Goal: Information Seeking & Learning: Learn about a topic

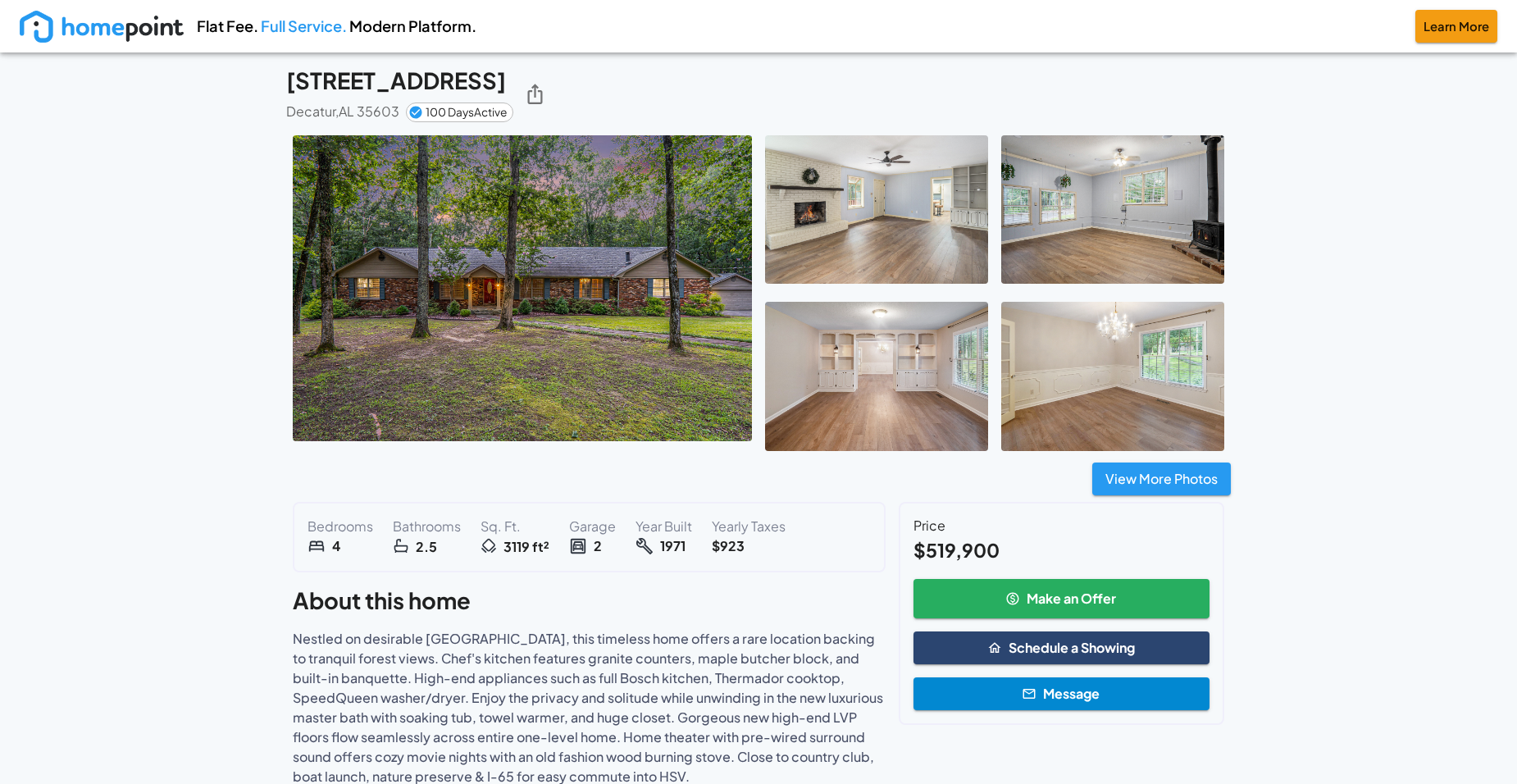
click at [643, 229] on img at bounding box center [522, 289] width 459 height 306
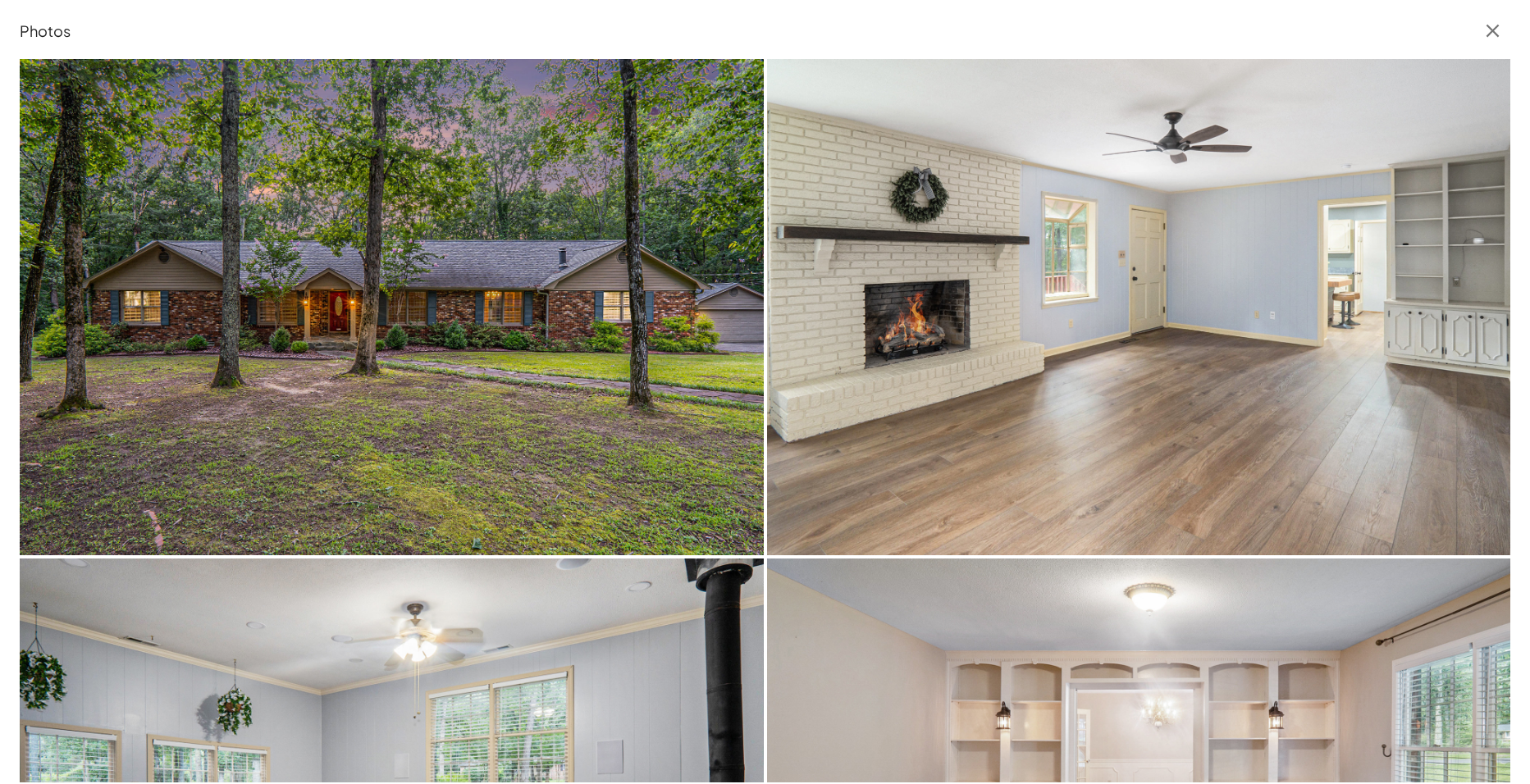
click at [1053, 297] on img at bounding box center [1139, 306] width 744 height 495
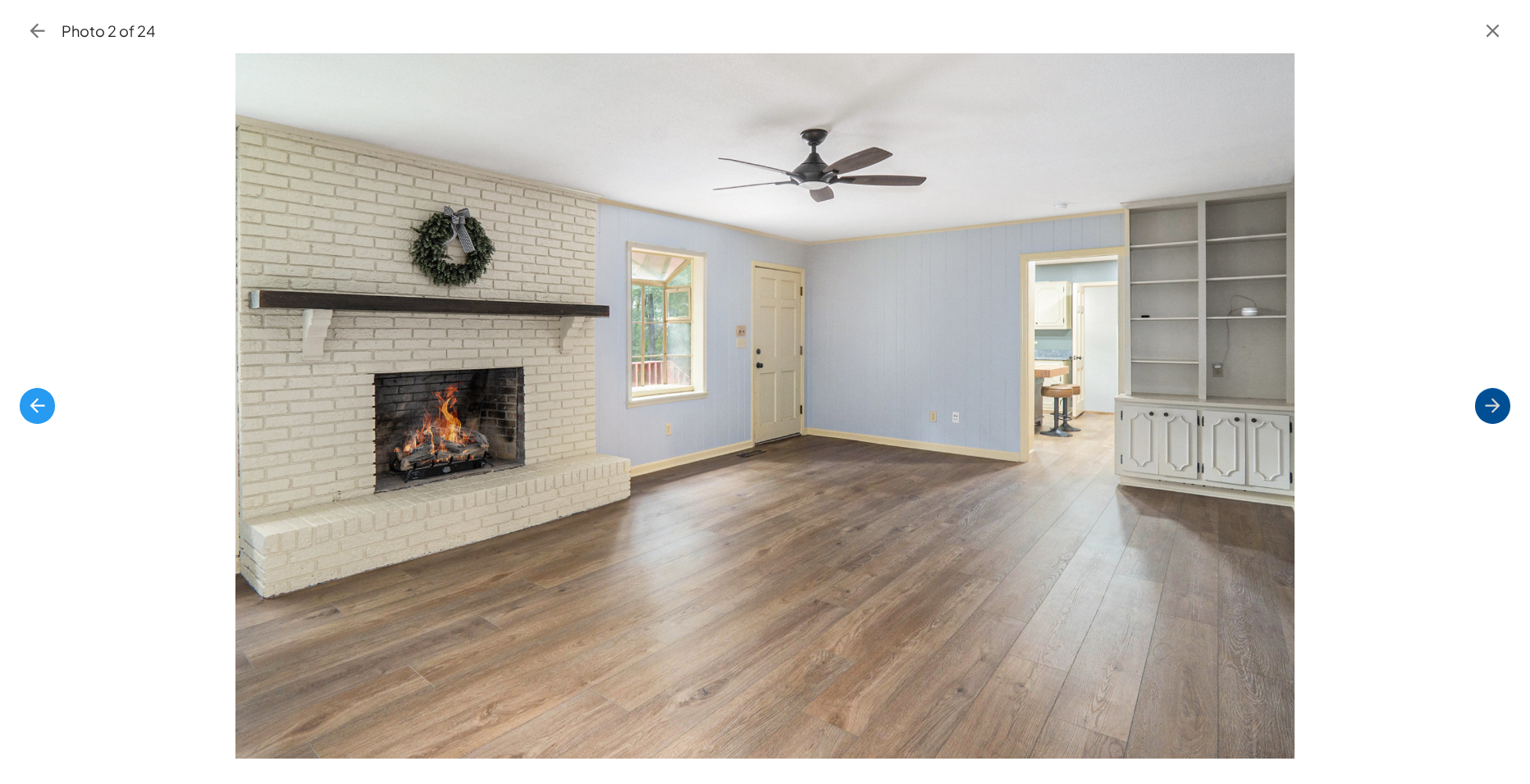
click at [1491, 401] on icon "button" at bounding box center [1492, 405] width 22 height 22
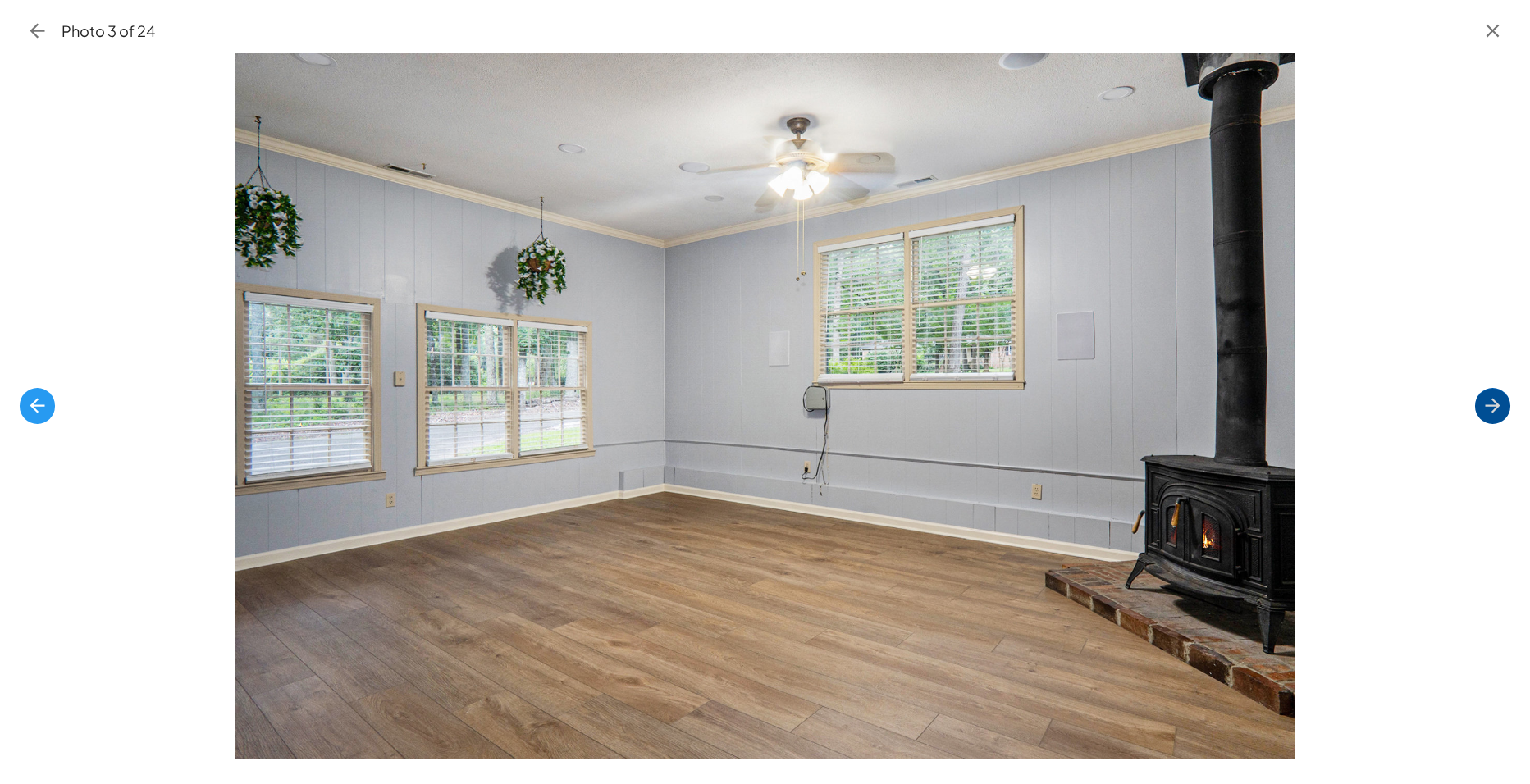
click at [1491, 401] on icon "button" at bounding box center [1492, 405] width 22 height 22
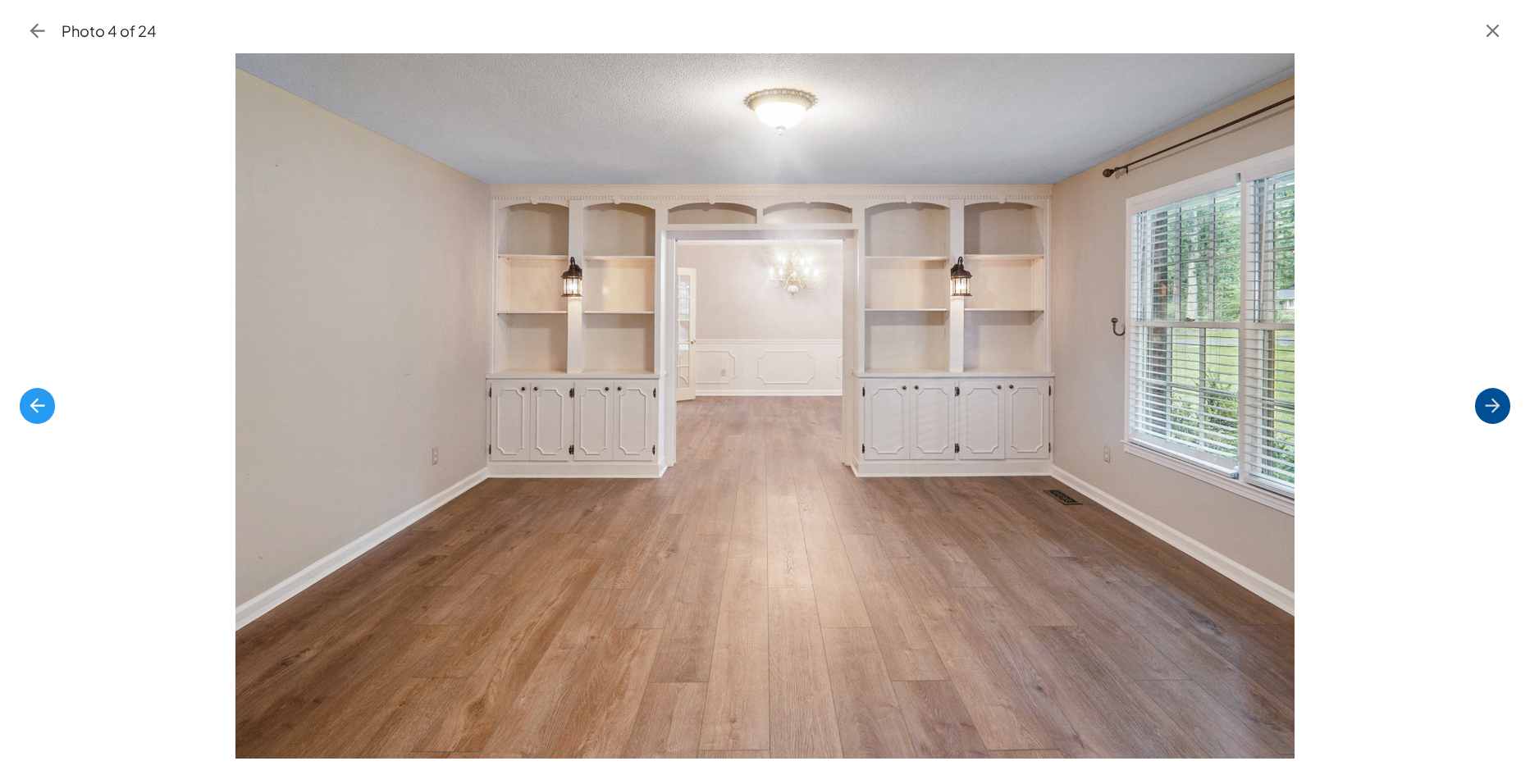
click at [1491, 401] on icon "button" at bounding box center [1492, 405] width 22 height 22
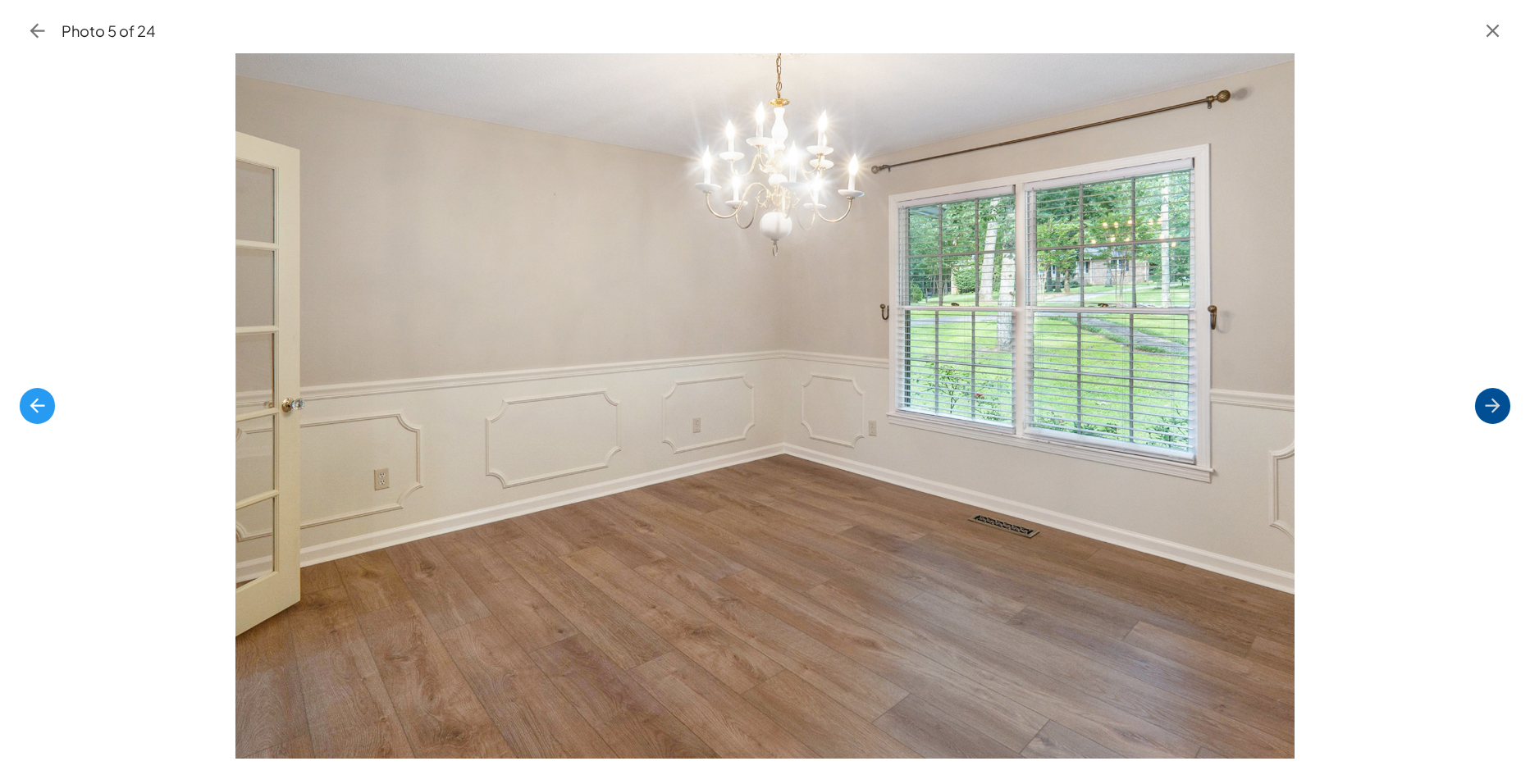
click at [1491, 401] on icon "button" at bounding box center [1492, 405] width 22 height 22
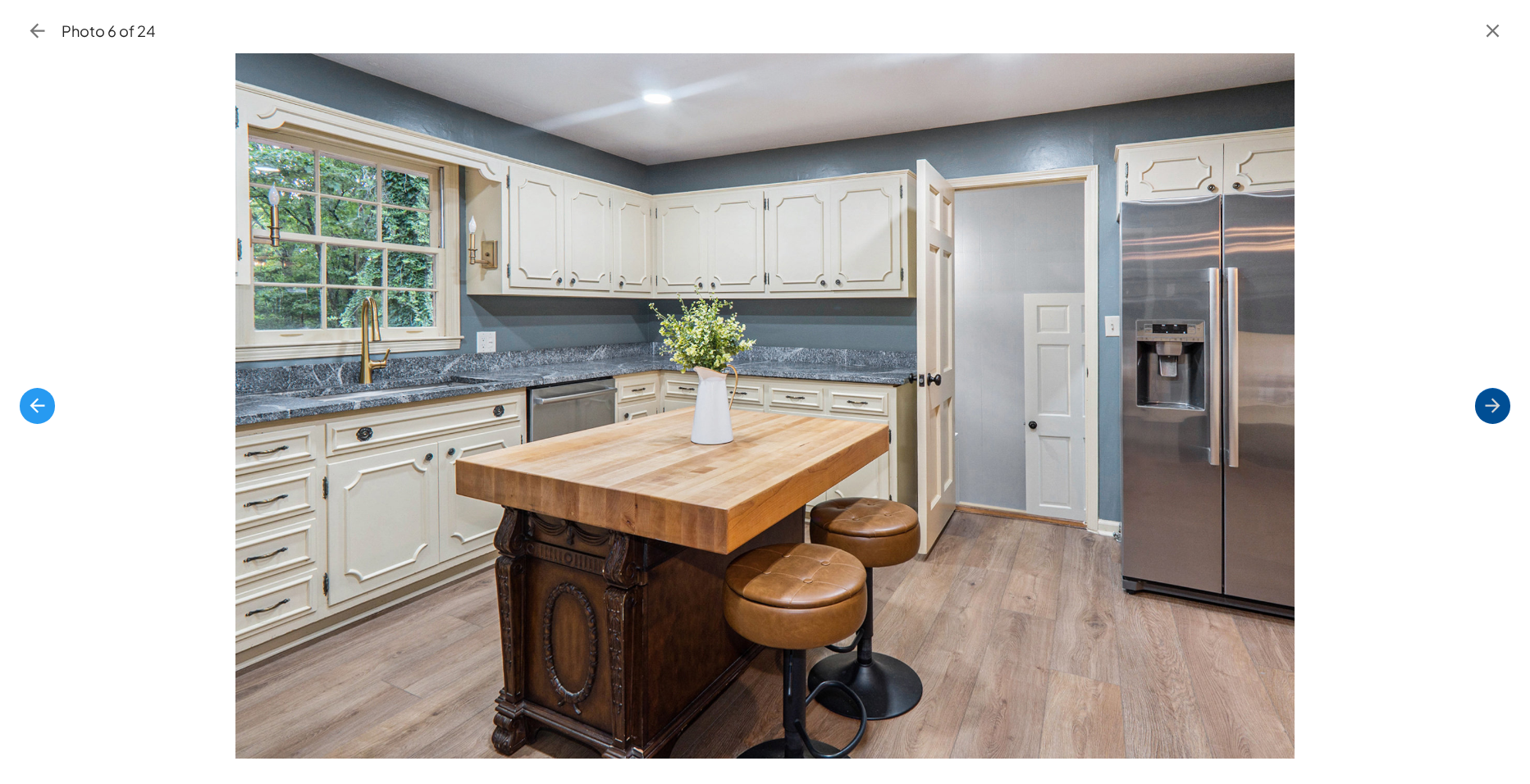
click at [1493, 397] on icon "button" at bounding box center [1492, 405] width 22 height 22
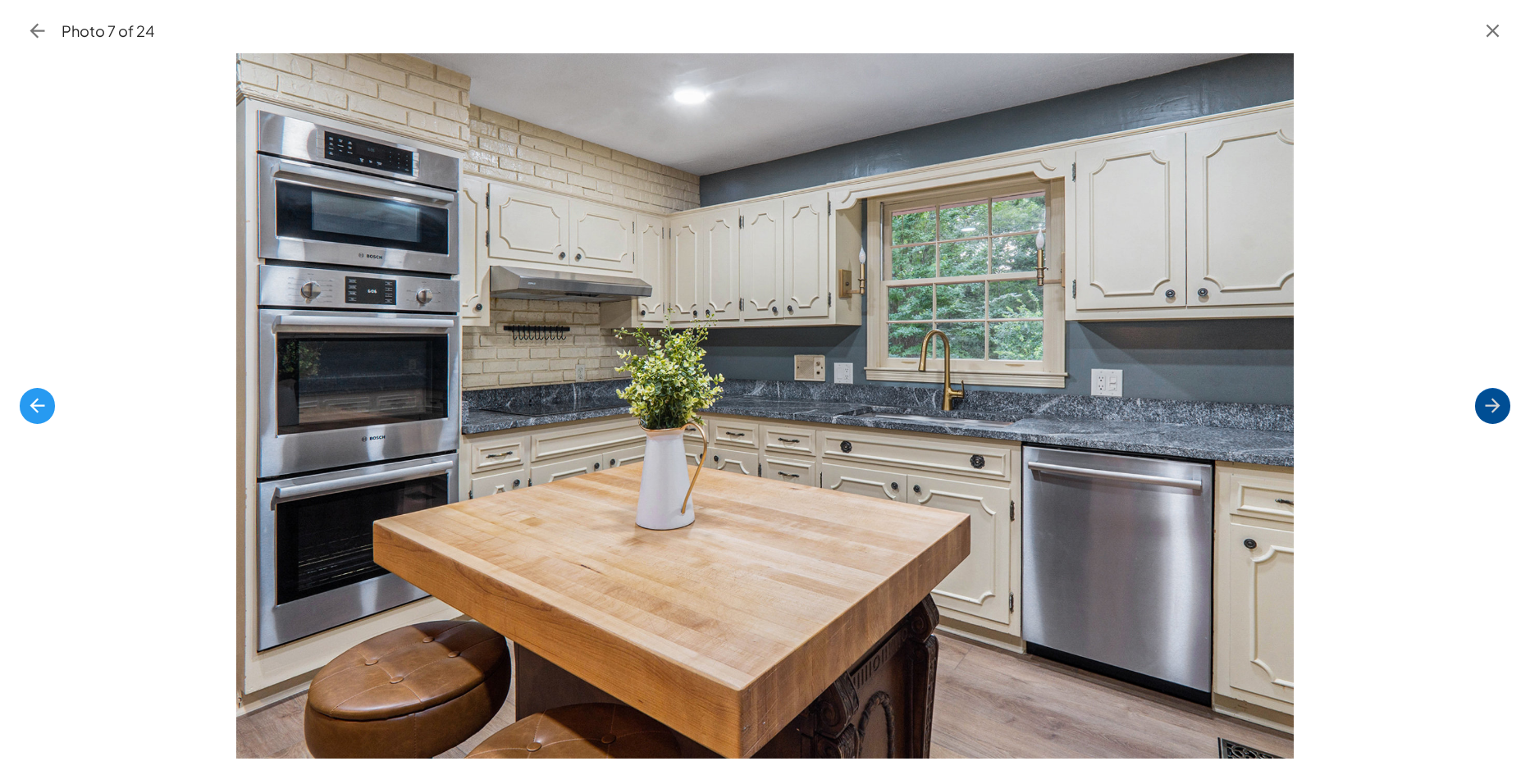
click at [1493, 399] on icon "button" at bounding box center [1492, 405] width 22 height 22
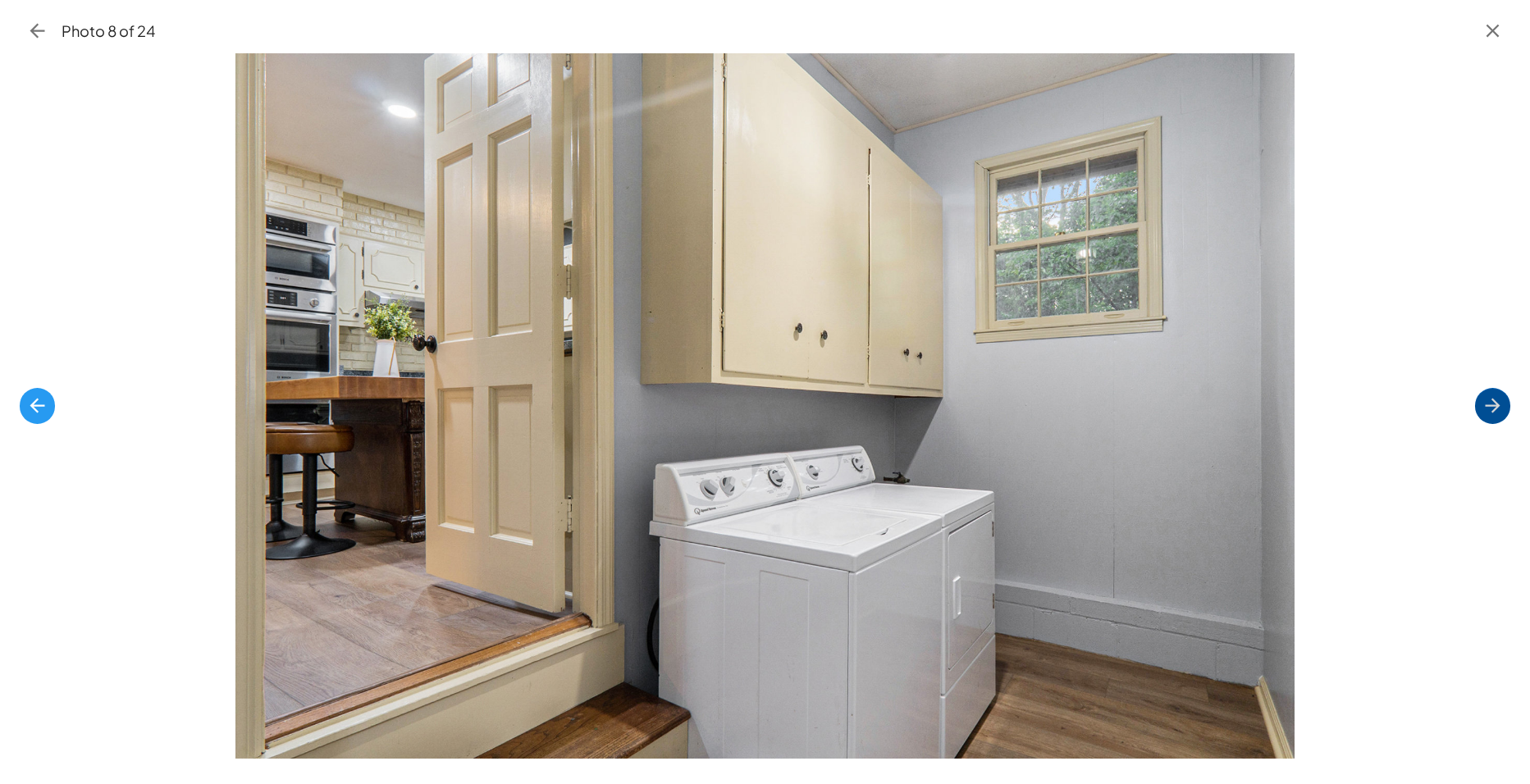
click at [1493, 399] on icon "button" at bounding box center [1492, 405] width 22 height 22
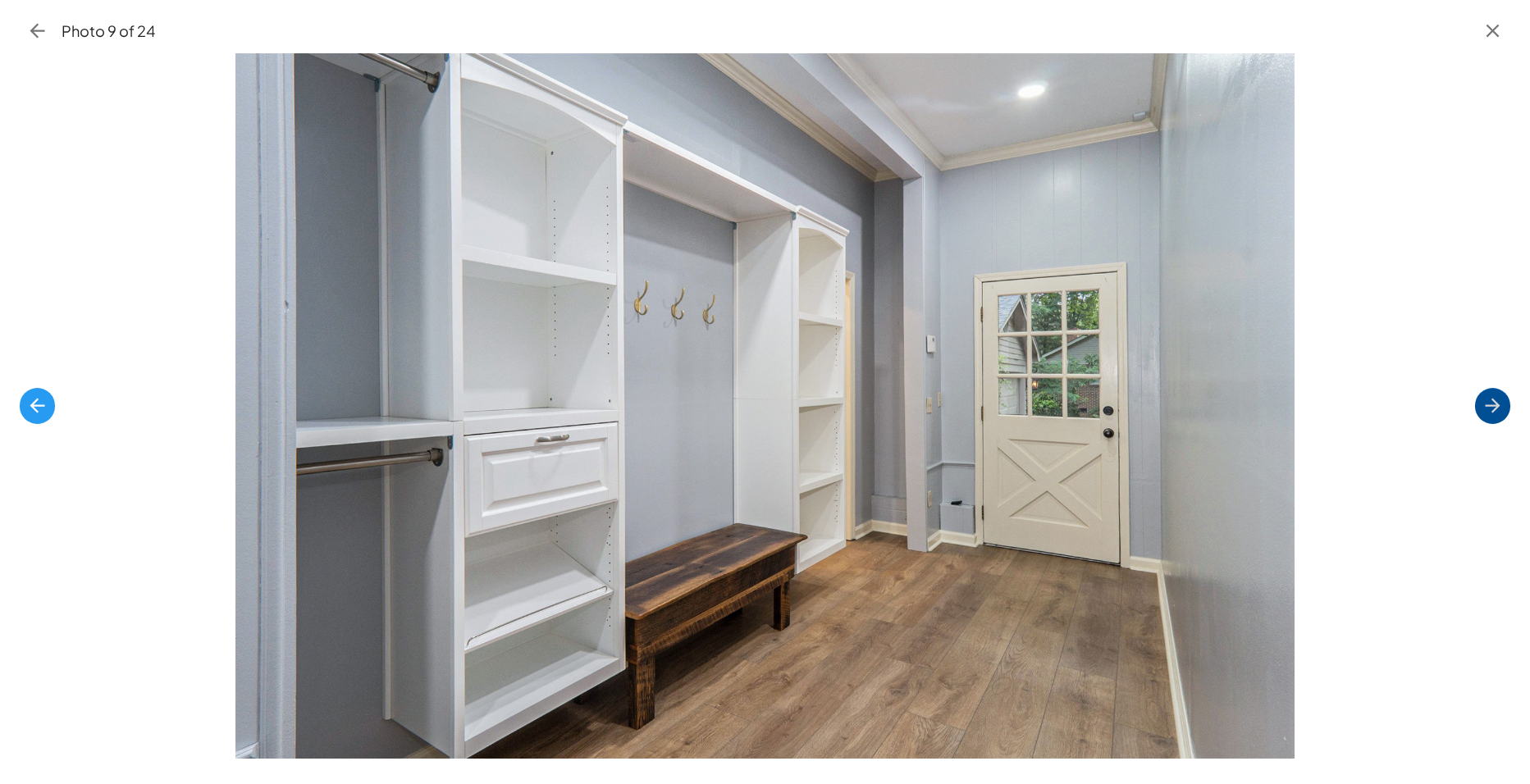
click at [1493, 399] on icon "button" at bounding box center [1492, 405] width 22 height 22
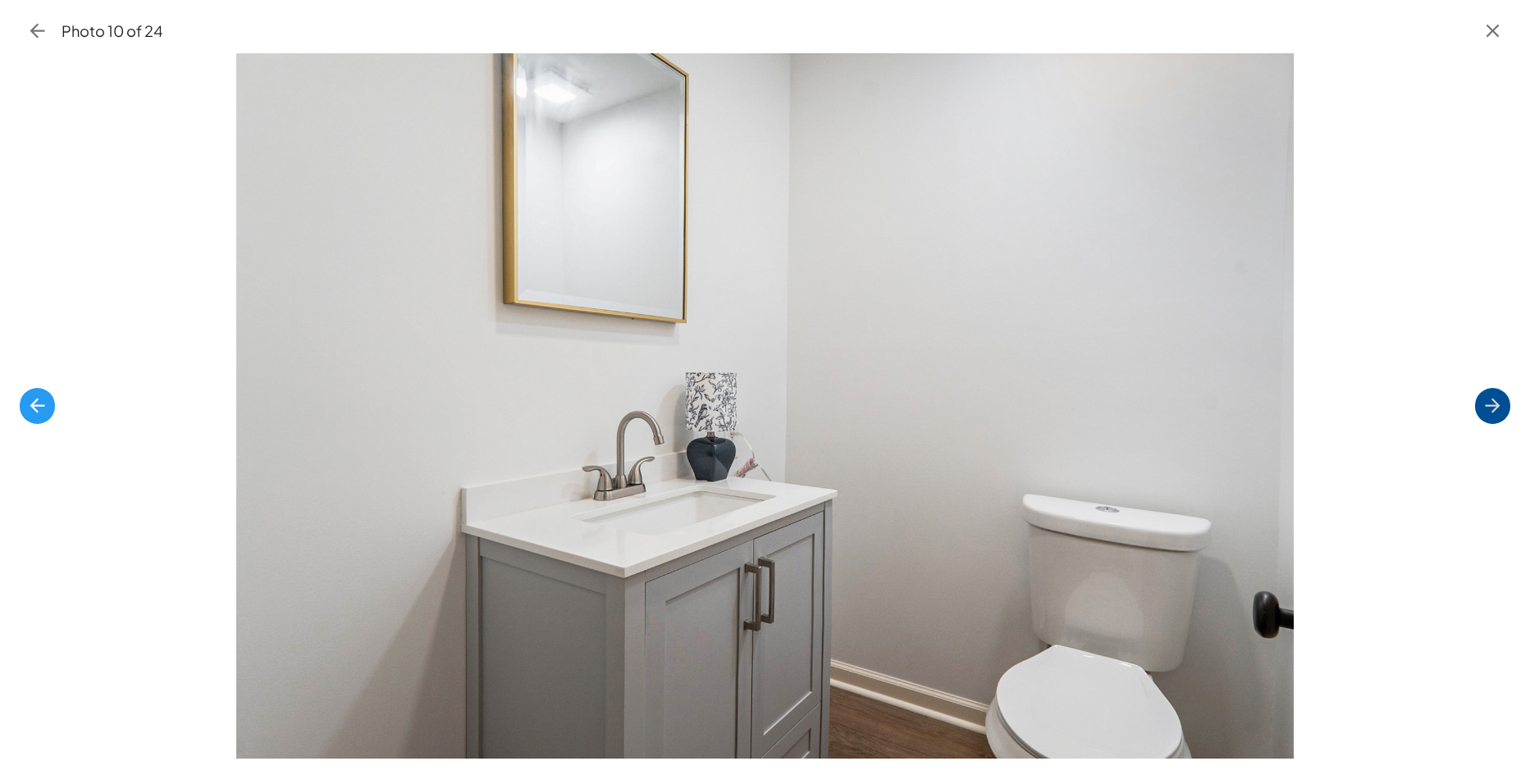
click at [1493, 399] on icon "button" at bounding box center [1492, 405] width 22 height 22
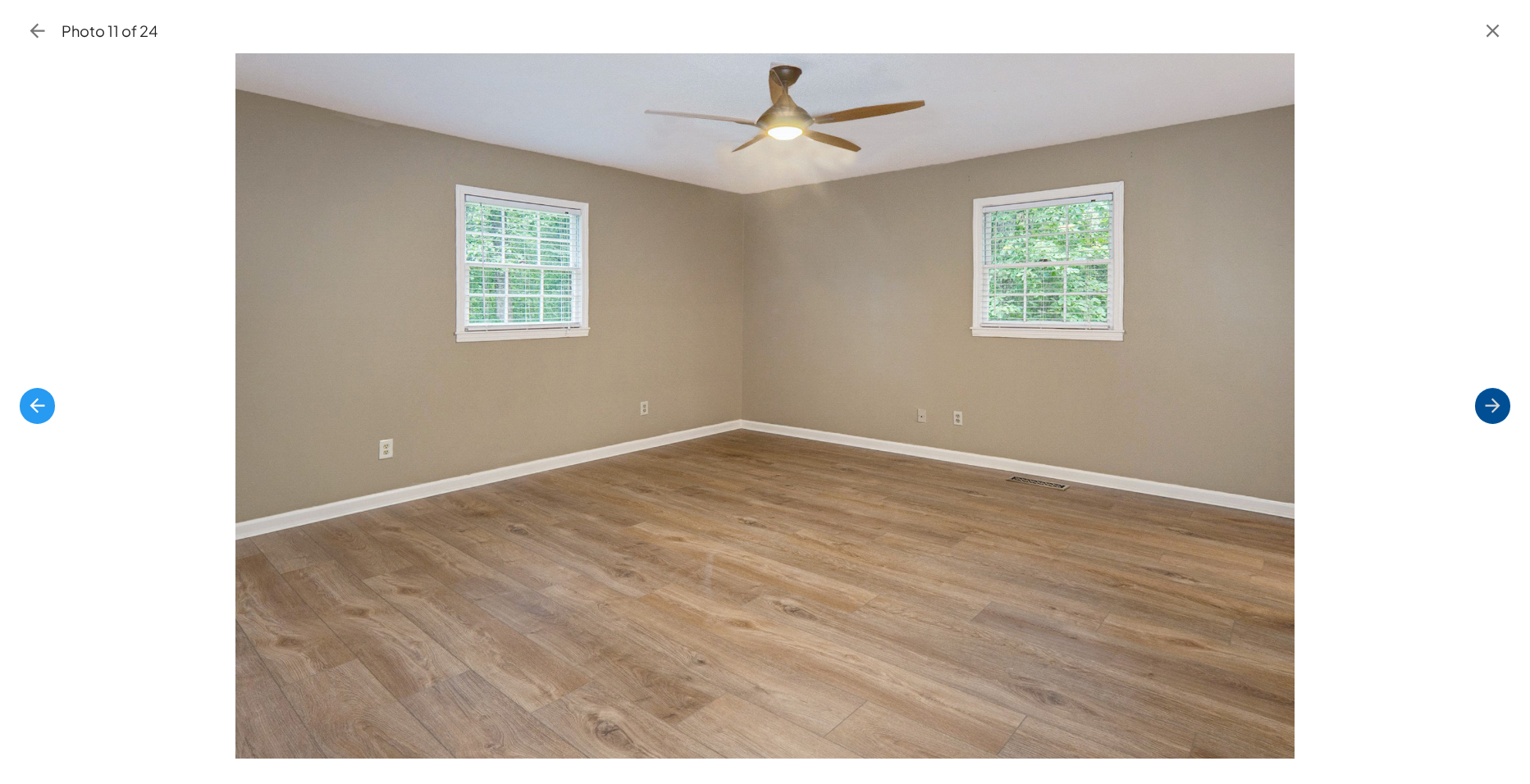
click at [1493, 399] on icon "button" at bounding box center [1492, 405] width 22 height 22
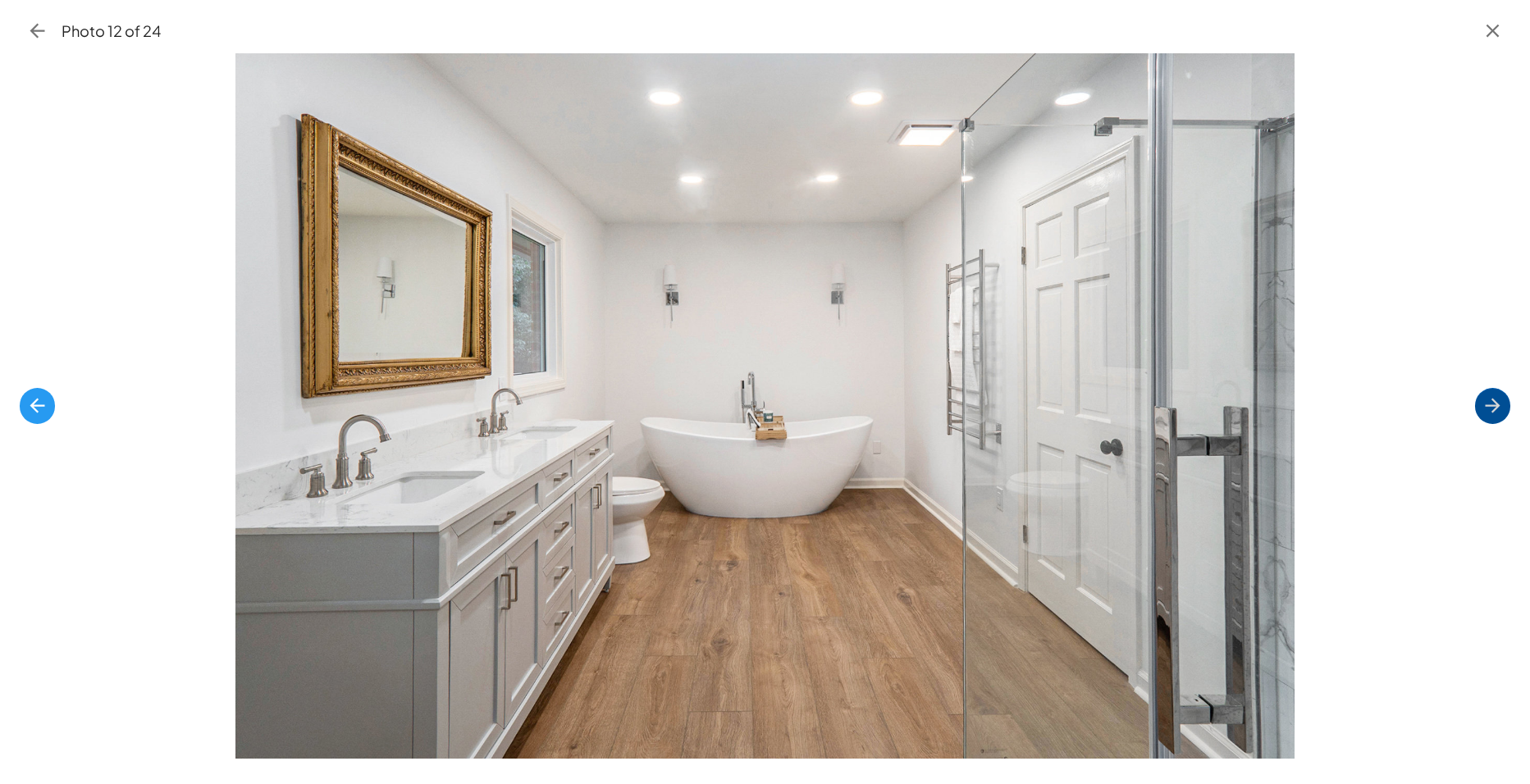
click at [1493, 399] on icon "button" at bounding box center [1492, 405] width 22 height 22
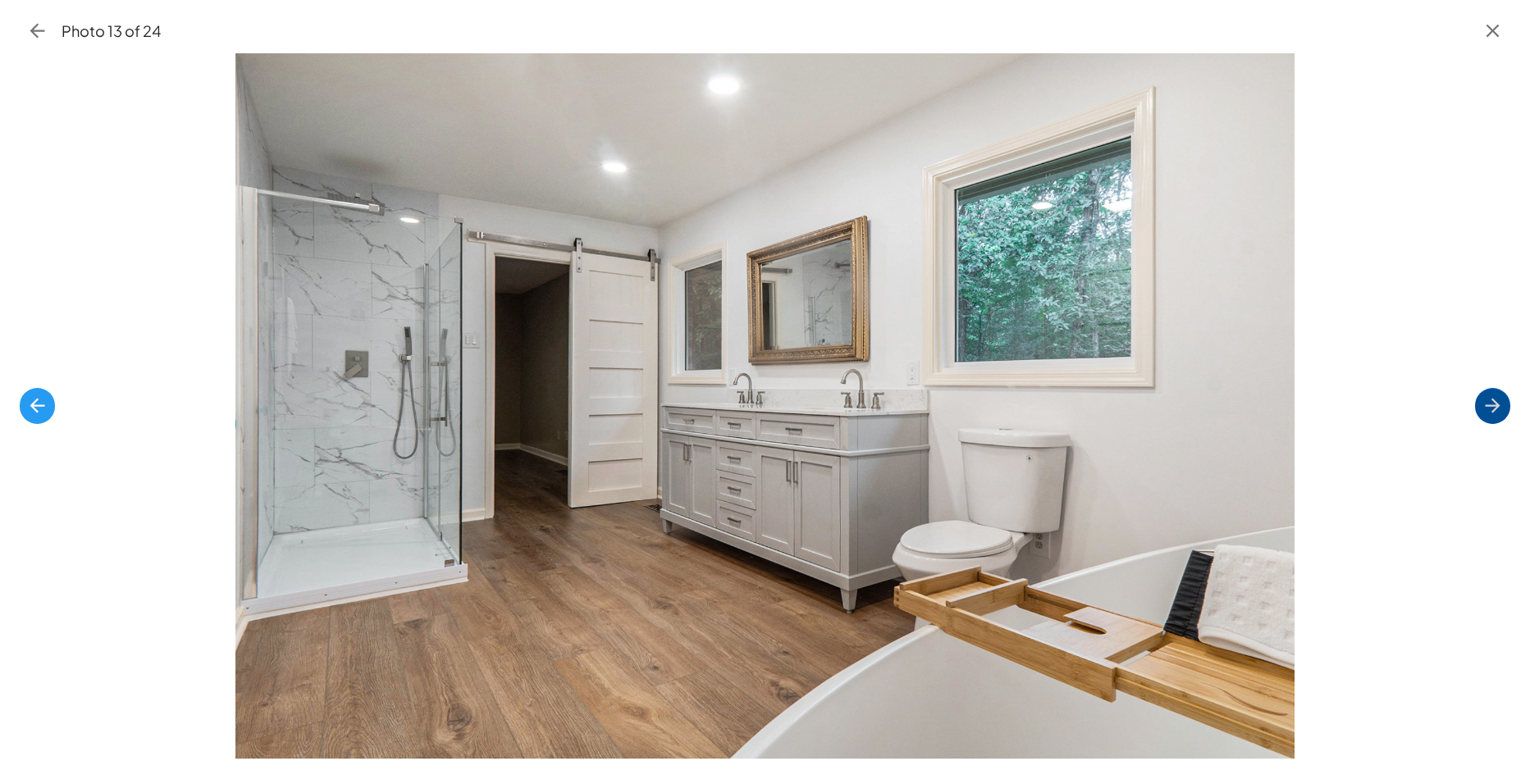
click at [1493, 399] on icon "button" at bounding box center [1492, 405] width 22 height 22
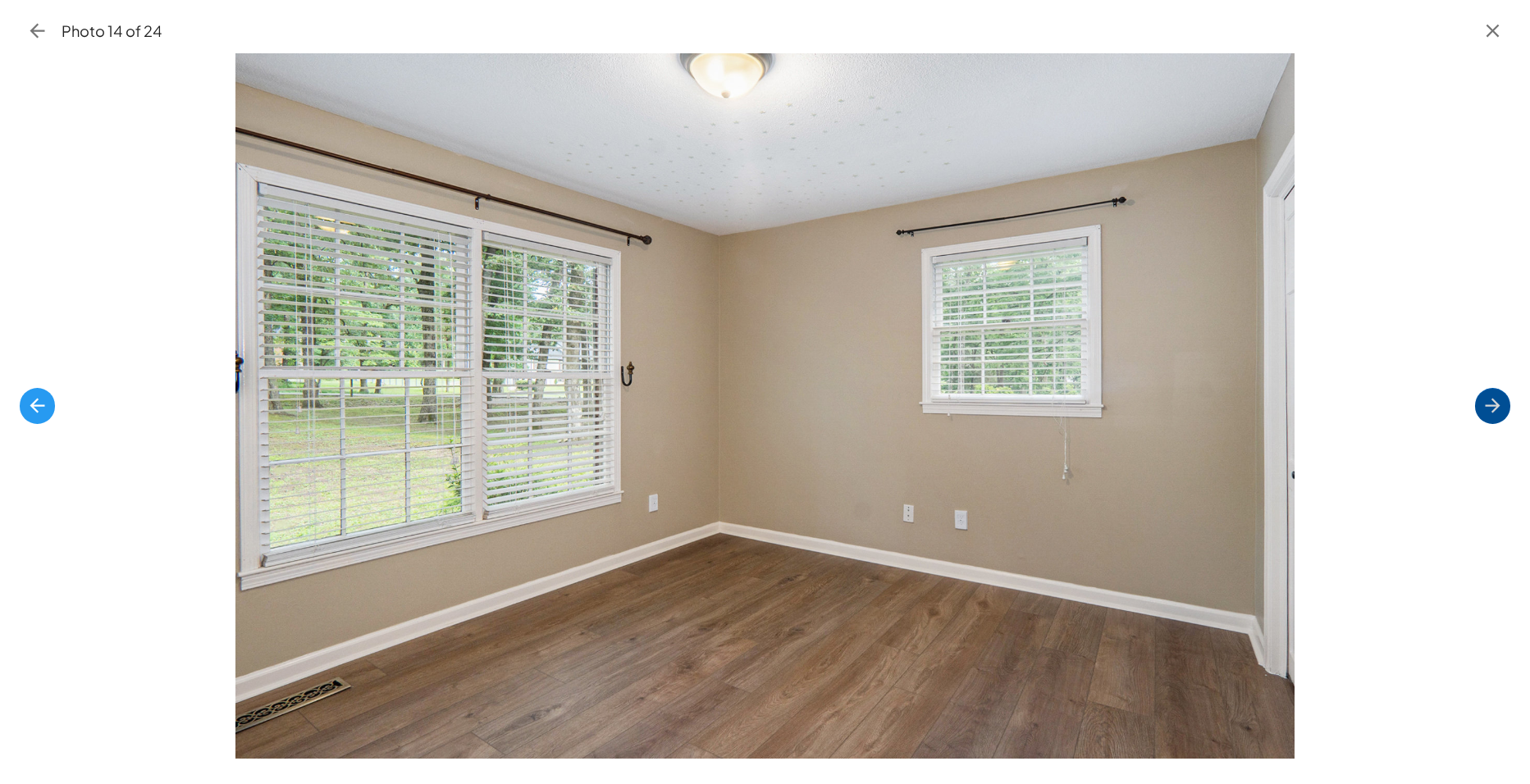
click at [1493, 399] on icon "button" at bounding box center [1492, 405] width 22 height 22
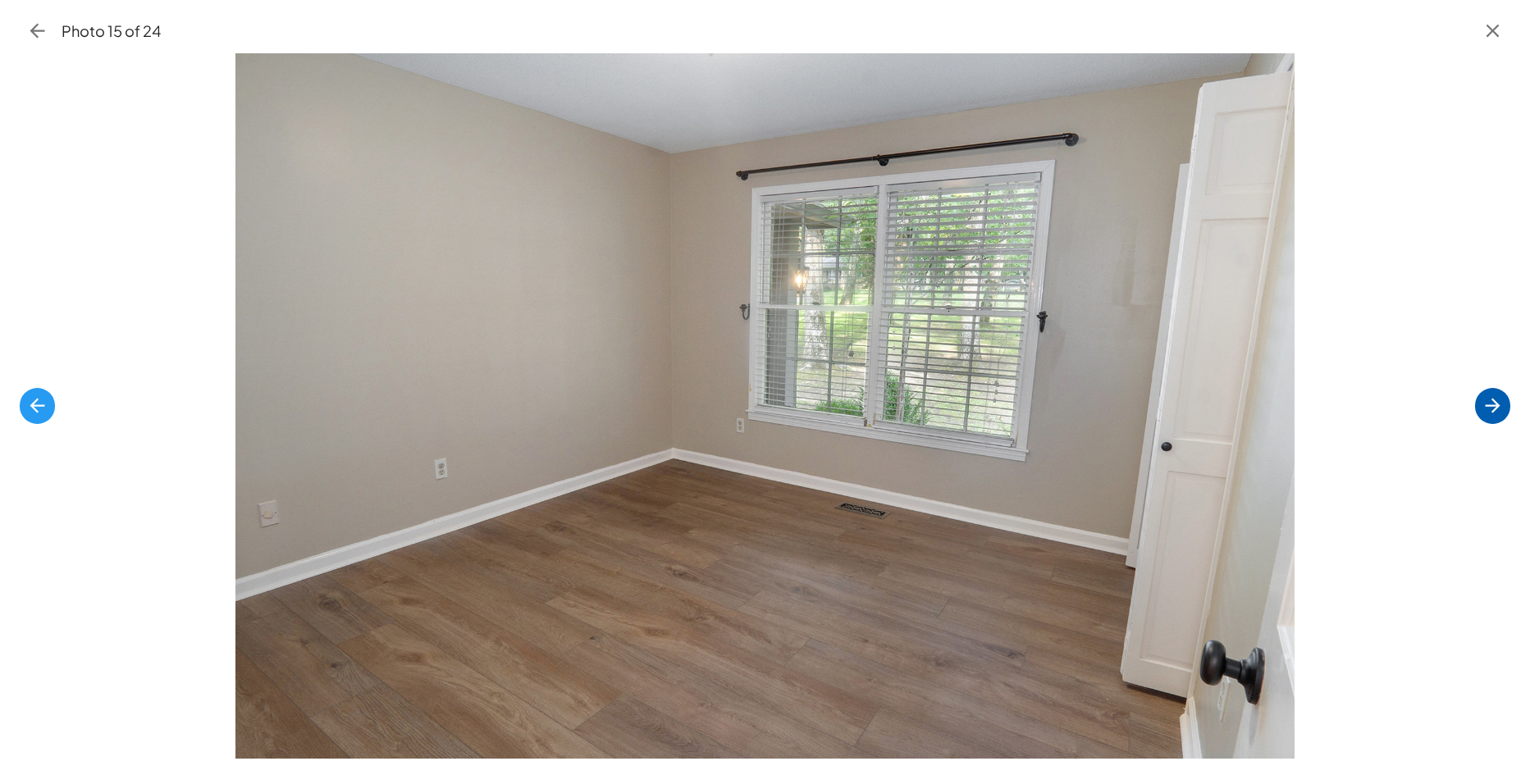
click at [1493, 399] on icon "button" at bounding box center [1492, 405] width 22 height 22
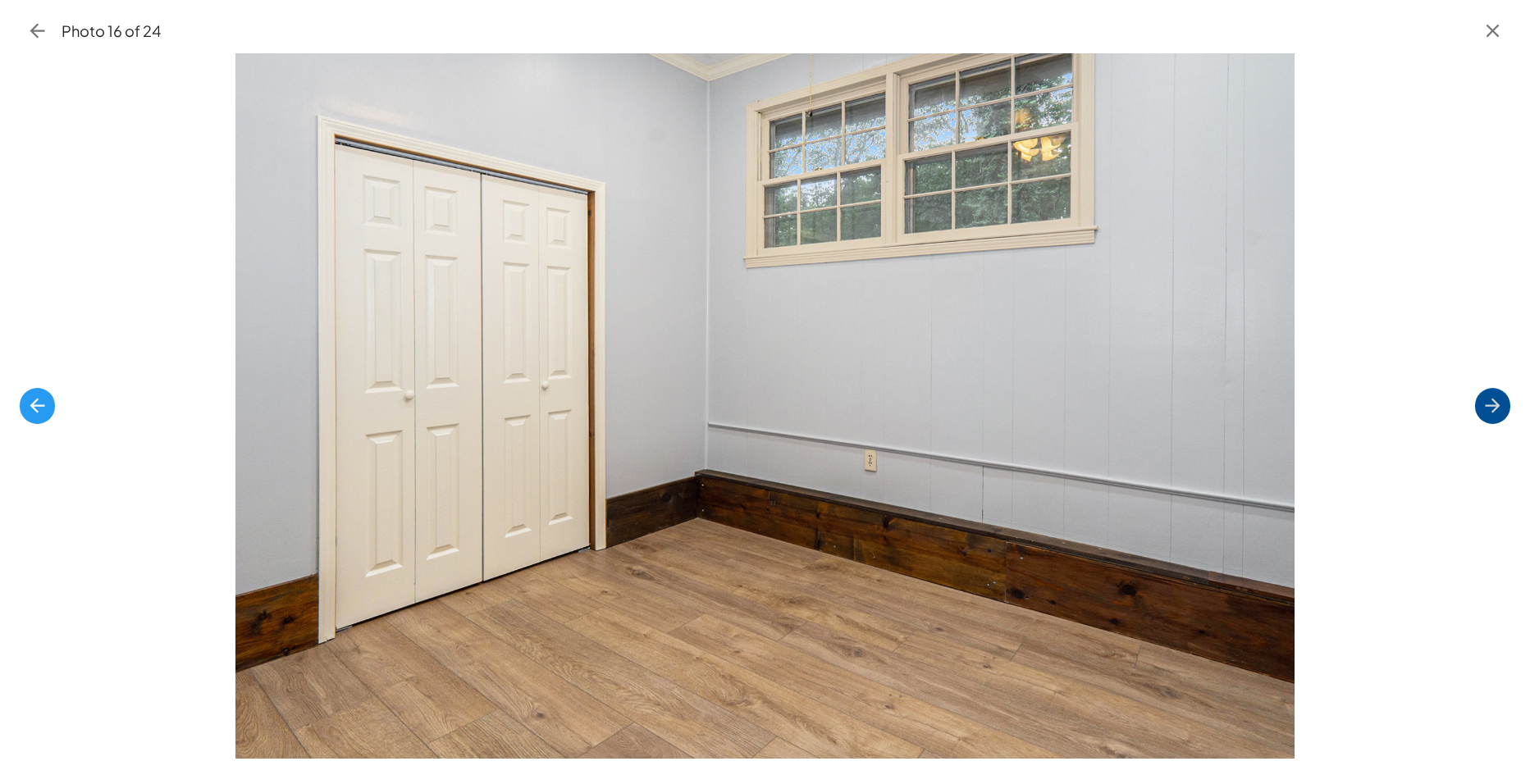
click at [1498, 405] on icon "button" at bounding box center [1491, 405] width 14 height 14
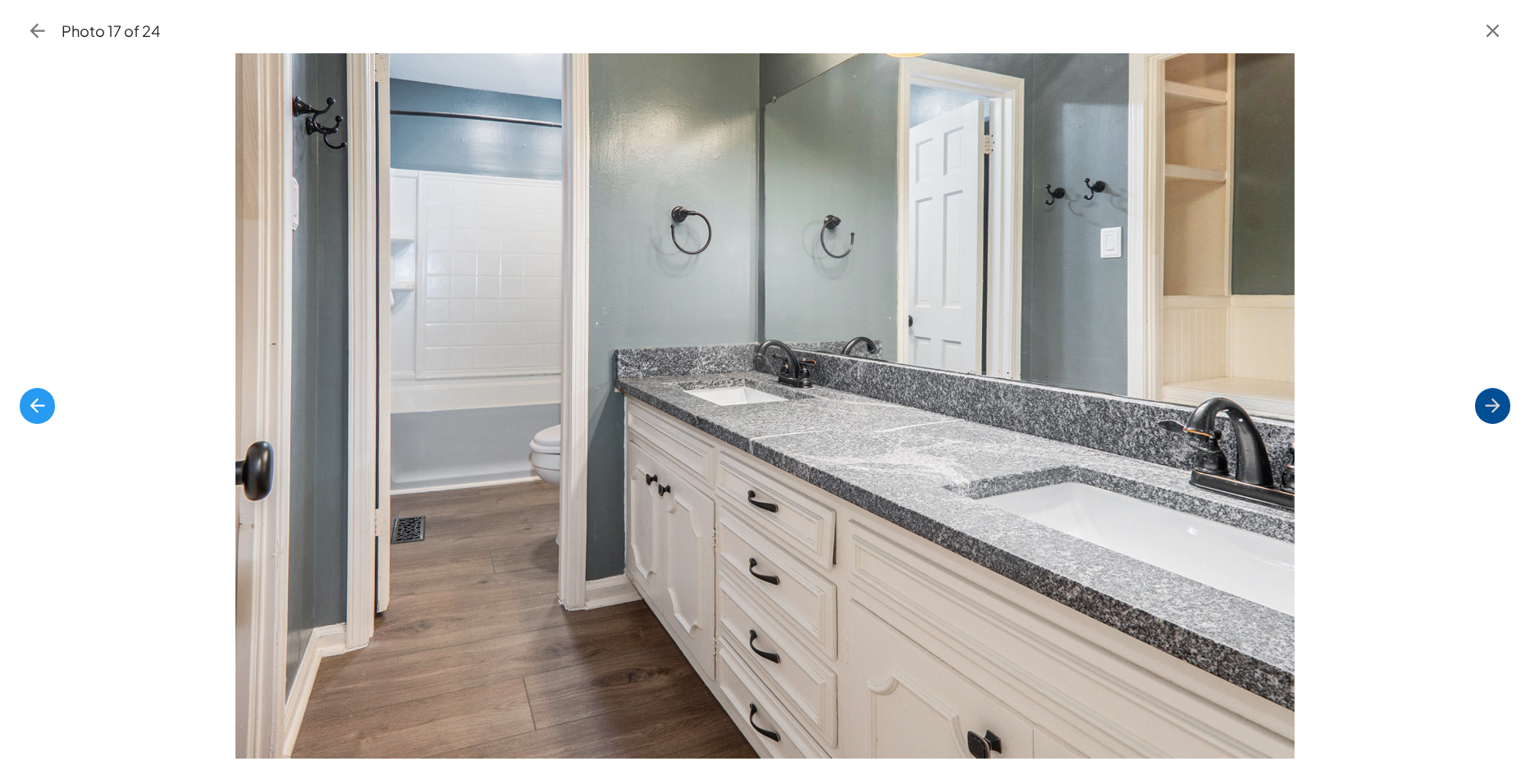
click at [1501, 396] on icon "button" at bounding box center [1492, 405] width 22 height 22
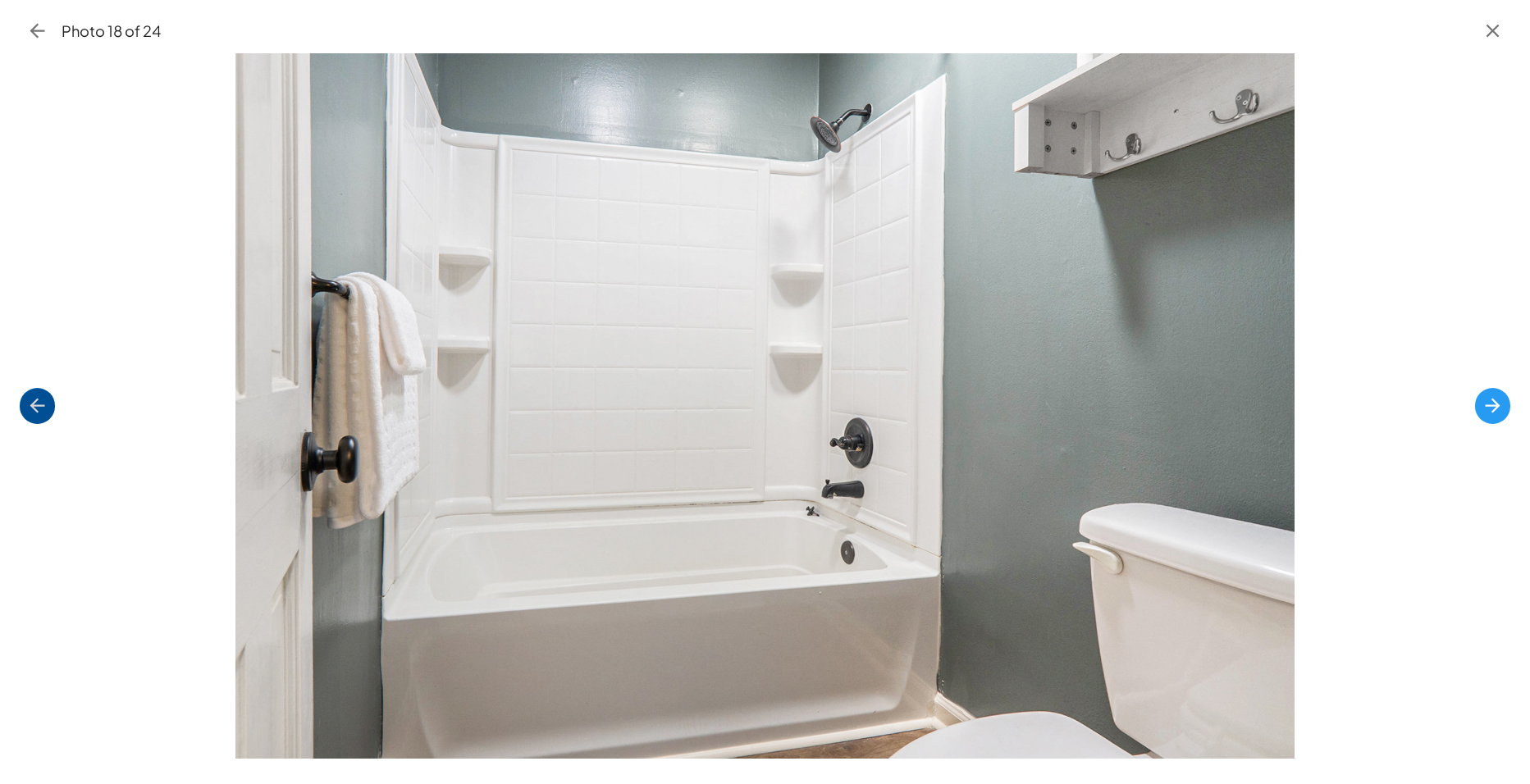
click at [28, 401] on icon "button" at bounding box center [37, 405] width 22 height 22
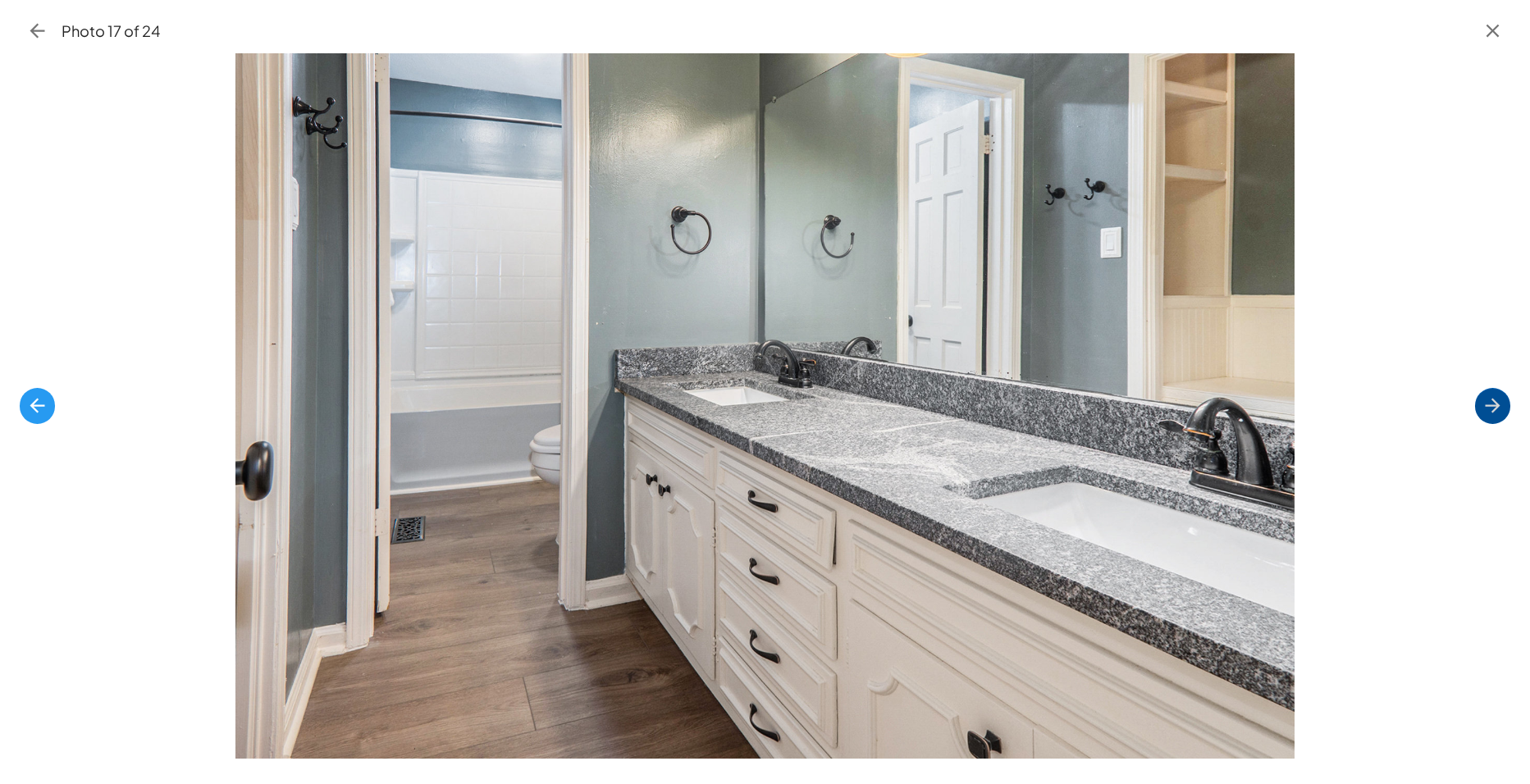
click at [1495, 397] on icon "button" at bounding box center [1492, 405] width 22 height 22
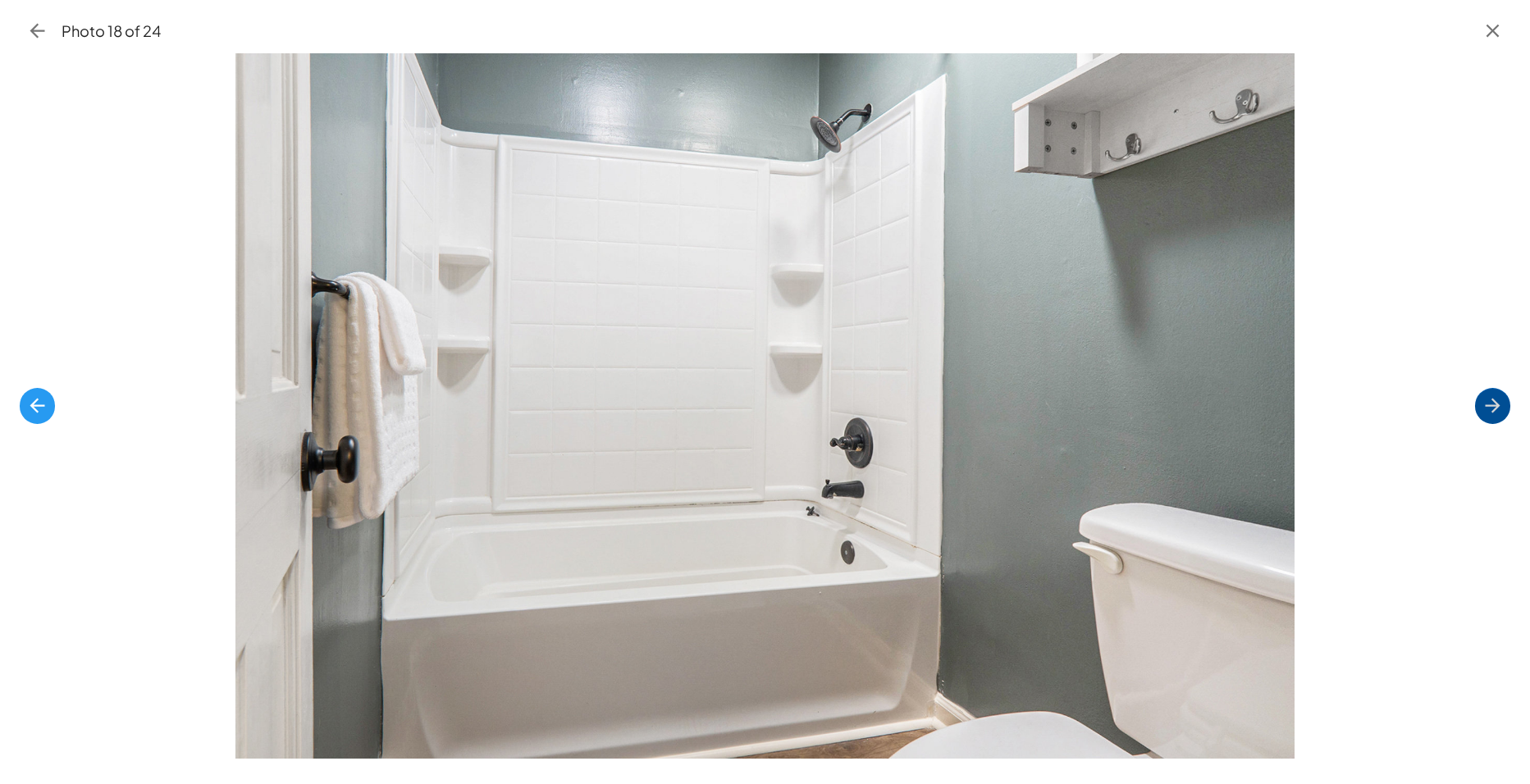
click at [1495, 397] on icon "button" at bounding box center [1492, 405] width 22 height 22
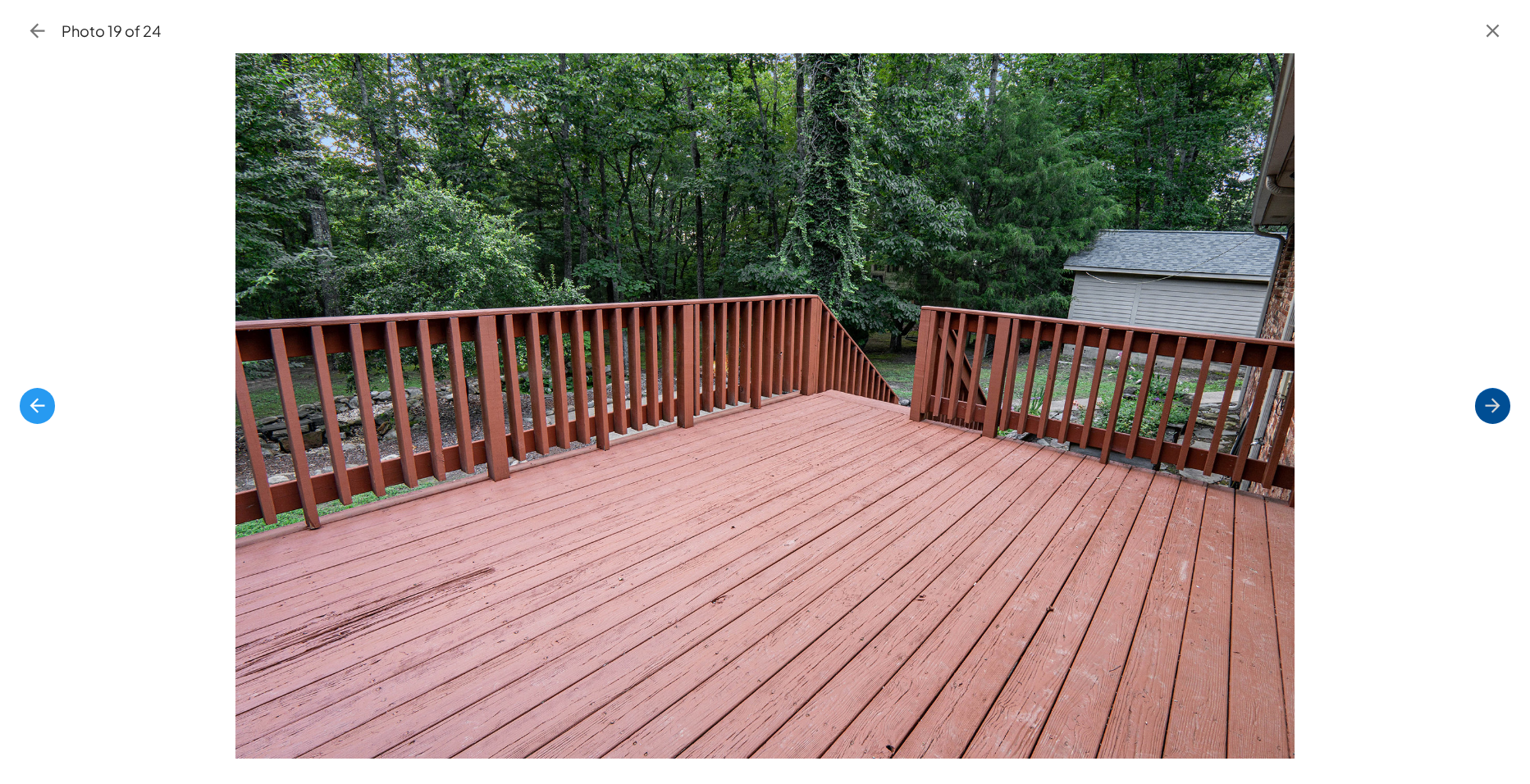
click at [1501, 402] on icon "button" at bounding box center [1492, 405] width 22 height 22
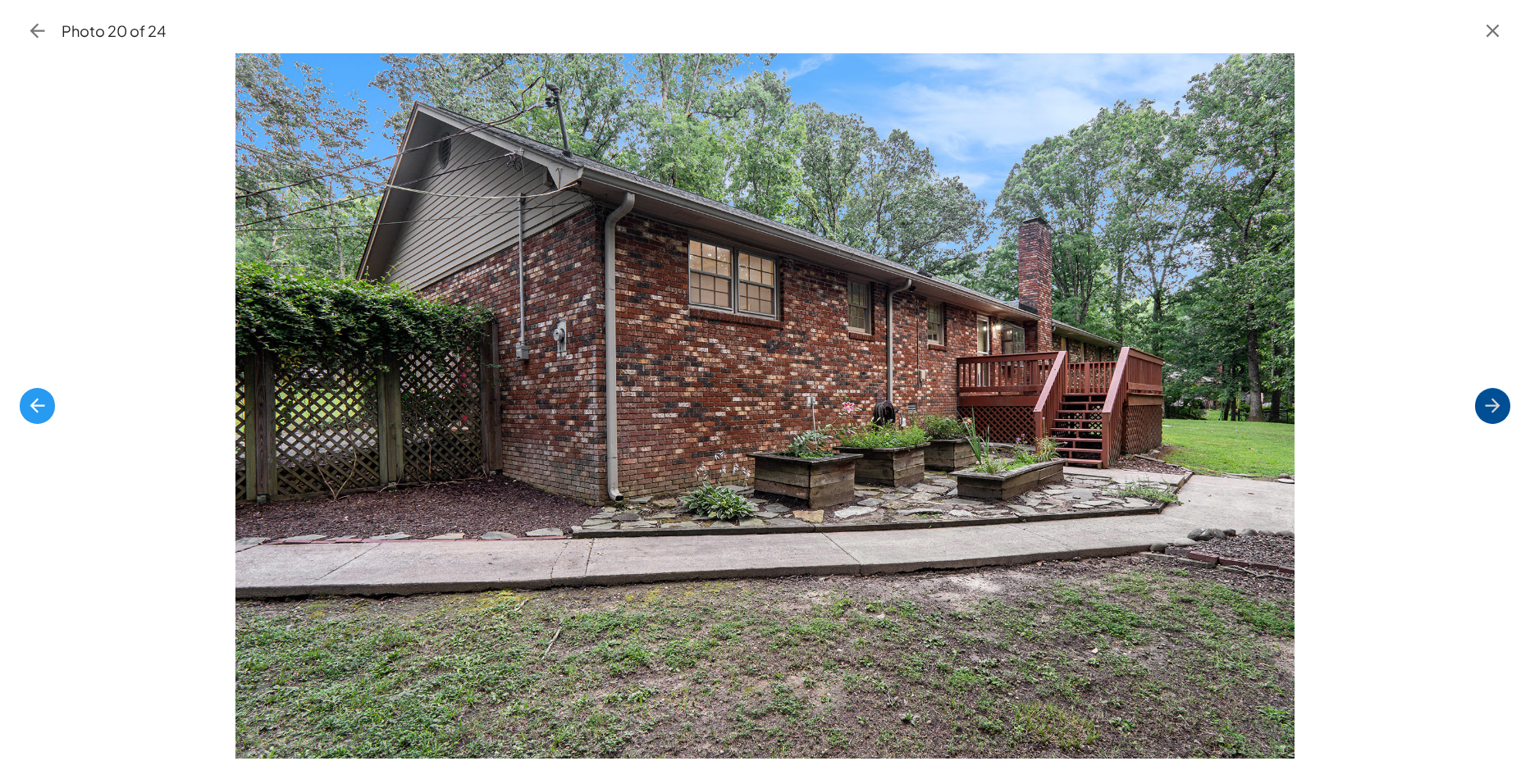
click at [1501, 402] on icon "button" at bounding box center [1492, 405] width 22 height 22
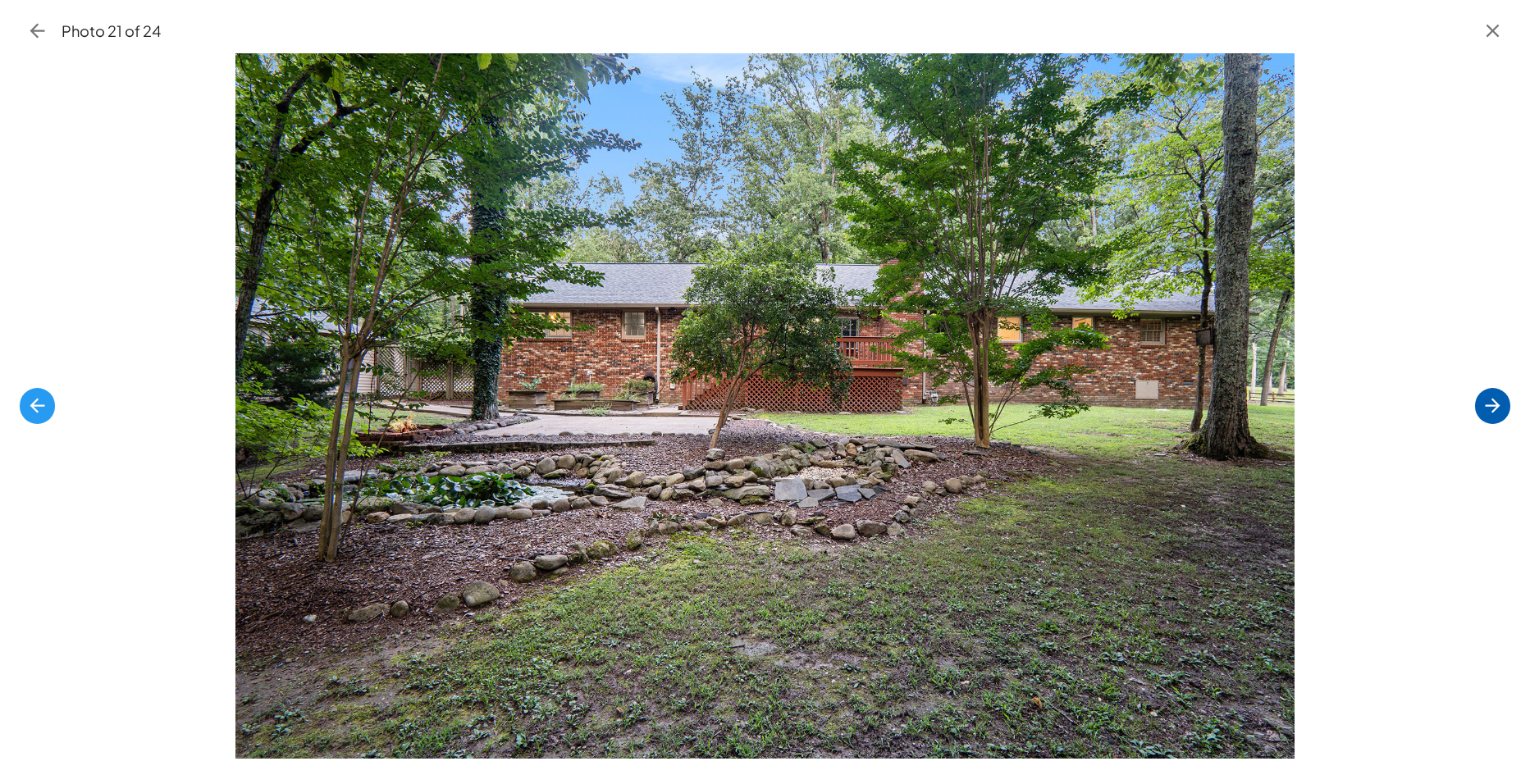
click at [1494, 401] on icon "button" at bounding box center [1491, 405] width 14 height 14
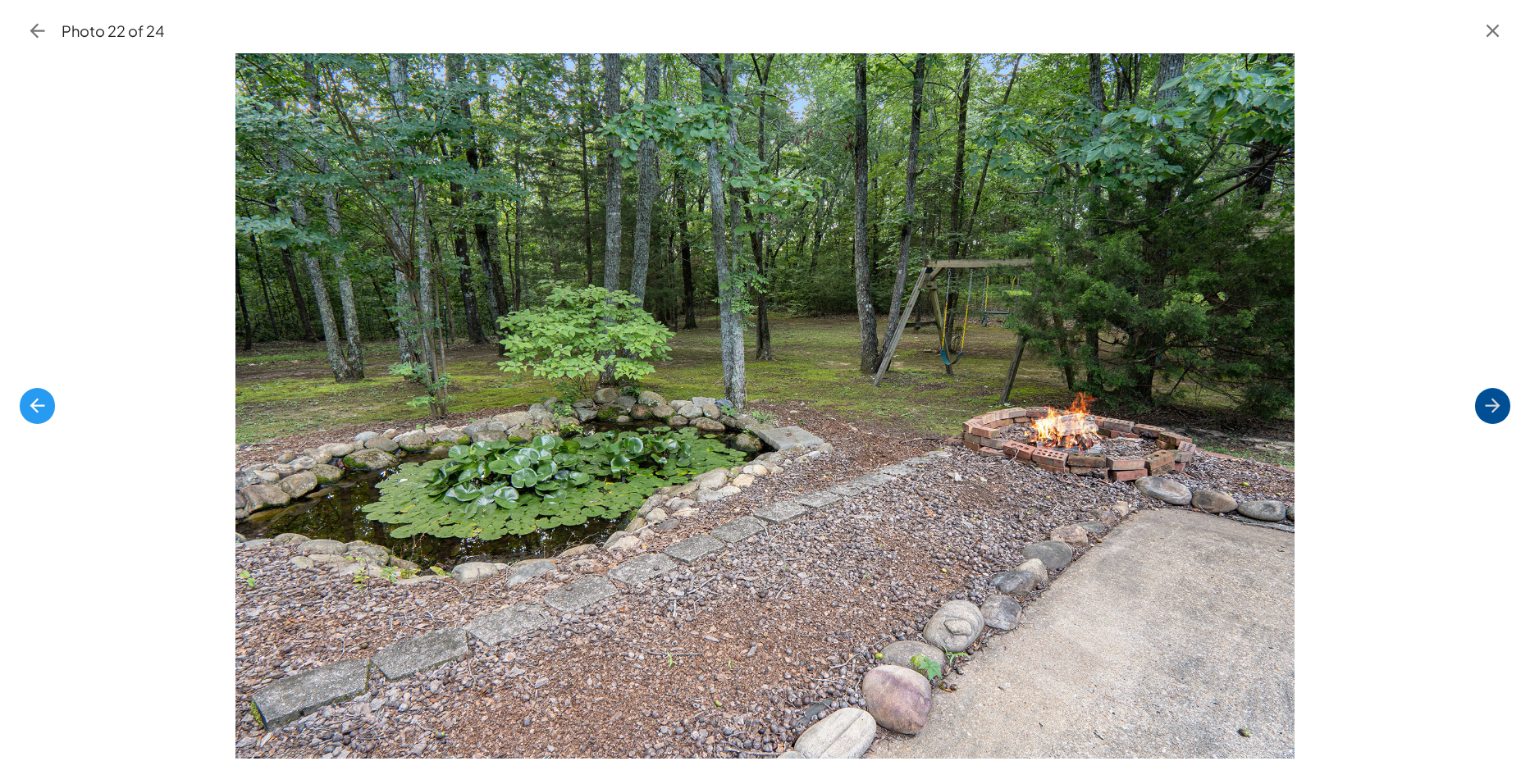
click at [1494, 401] on icon "button" at bounding box center [1491, 405] width 14 height 14
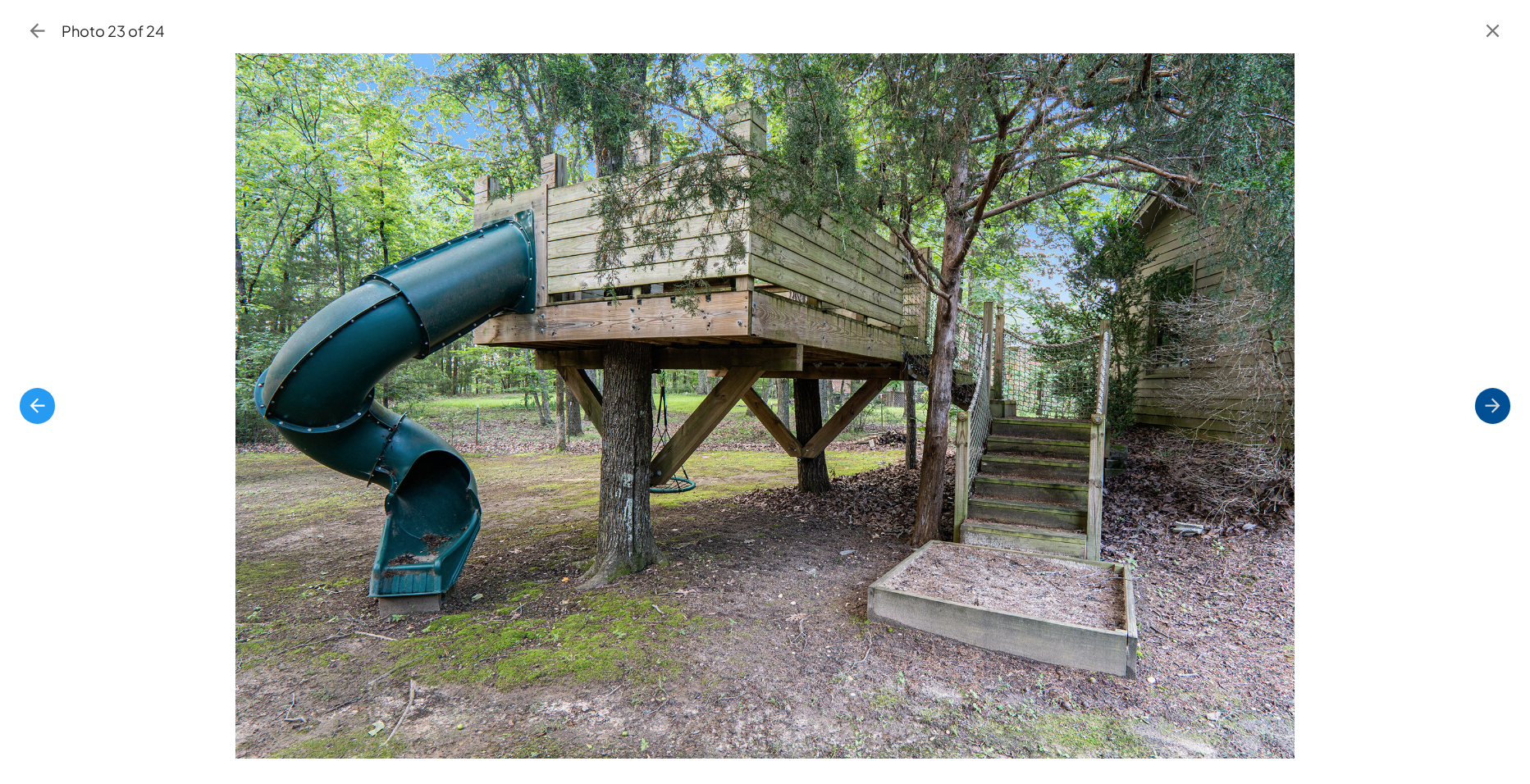
click at [1494, 401] on icon "button" at bounding box center [1491, 405] width 14 height 14
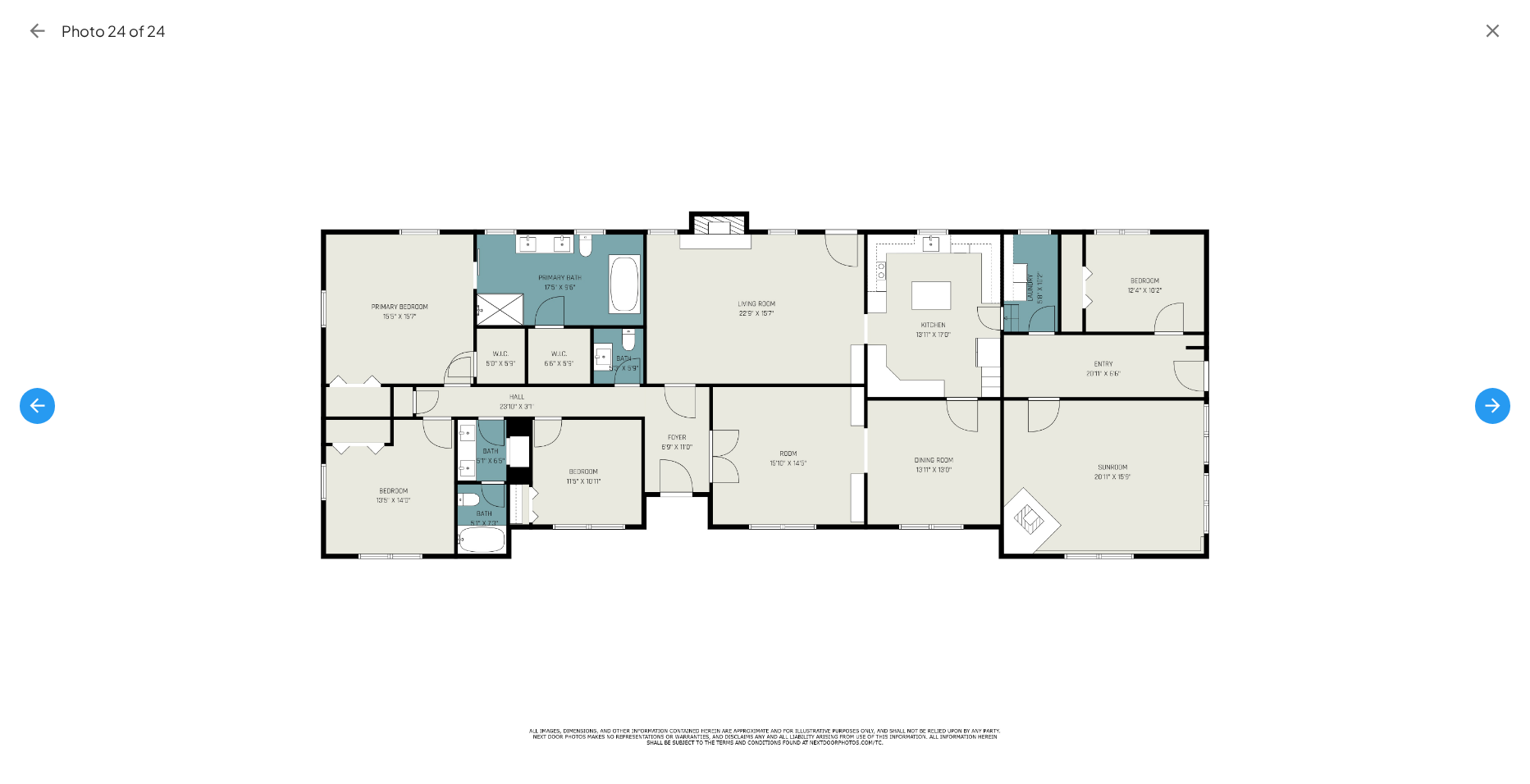
click at [1495, 28] on icon "button" at bounding box center [1492, 32] width 13 height 13
